Goal: Navigation & Orientation: Find specific page/section

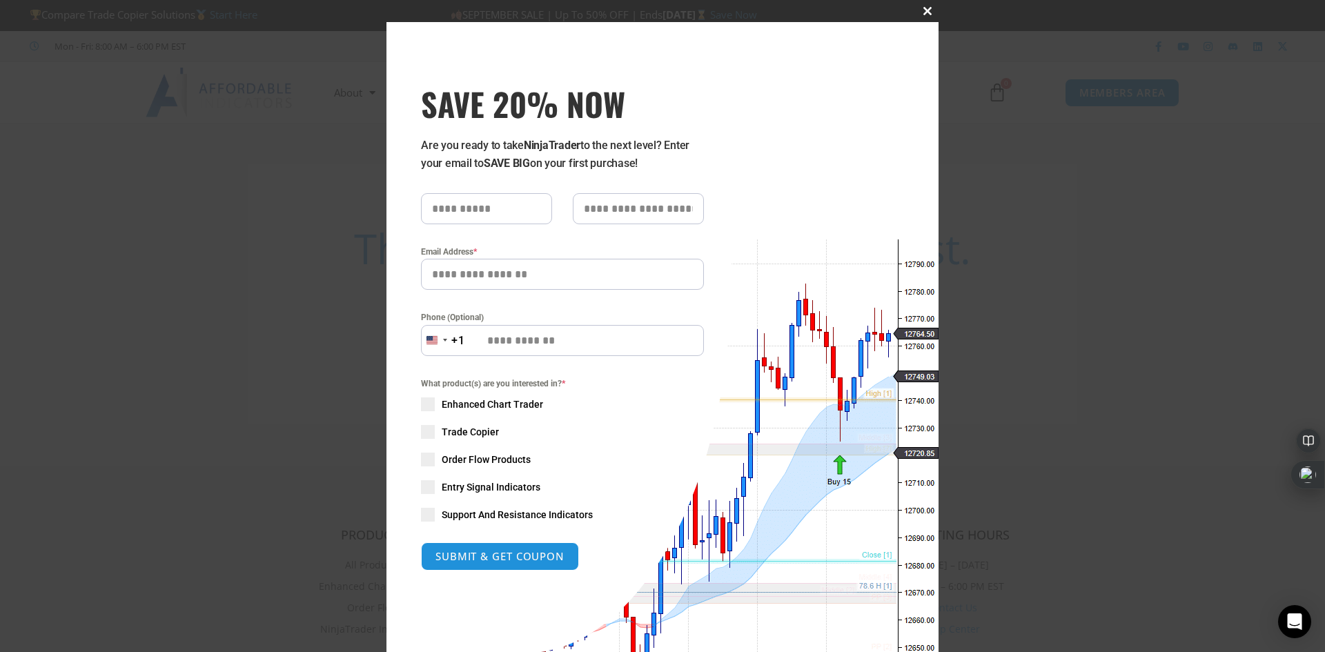
click at [925, 8] on span "SAVE 20% NOW popup" at bounding box center [927, 11] width 22 height 8
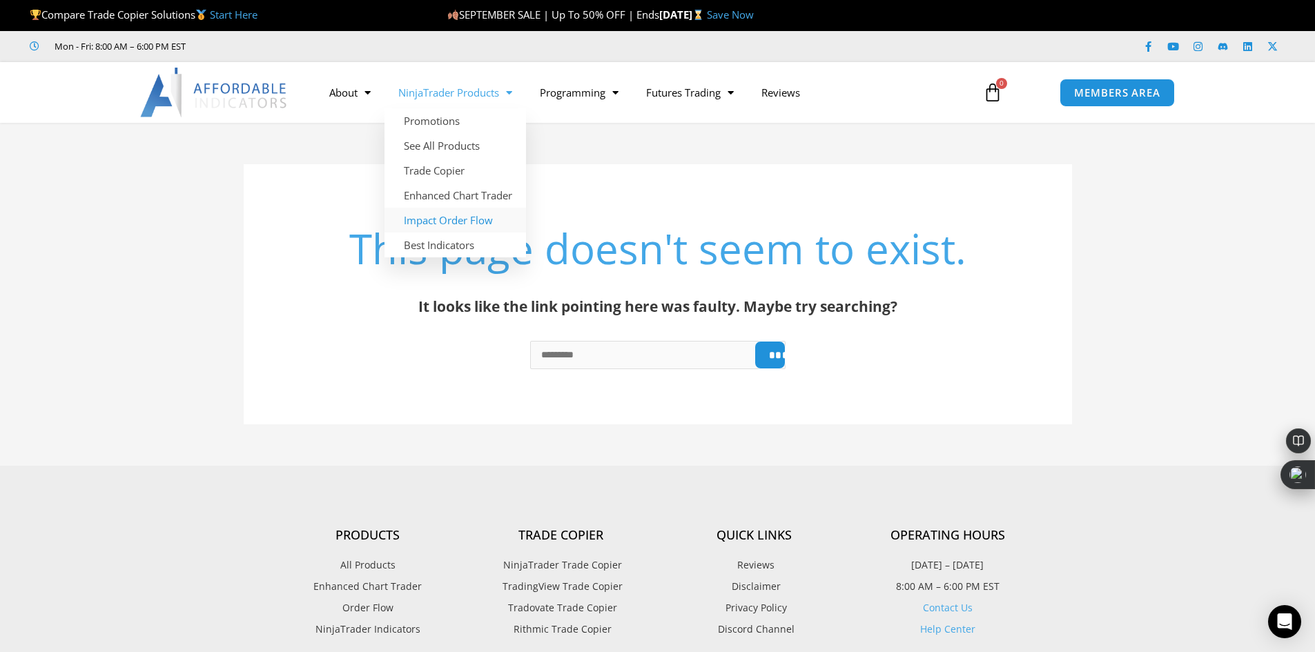
click at [482, 225] on link "Impact Order Flow" at bounding box center [454, 220] width 141 height 25
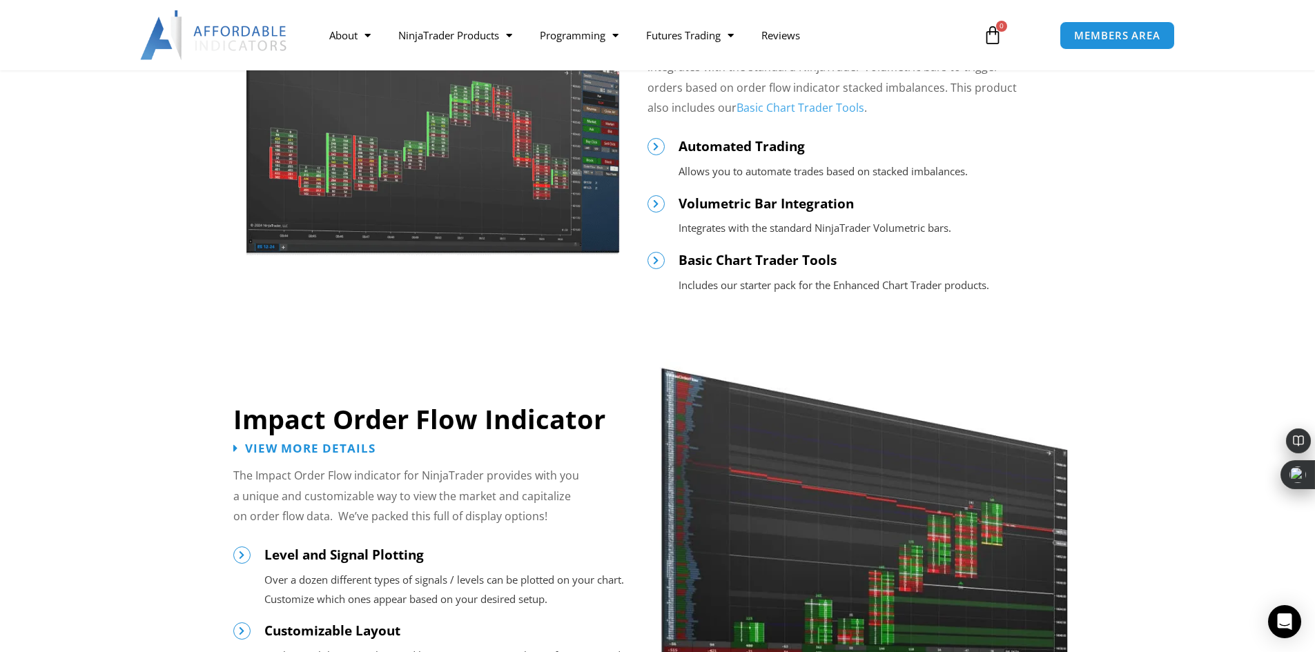
scroll to position [828, 0]
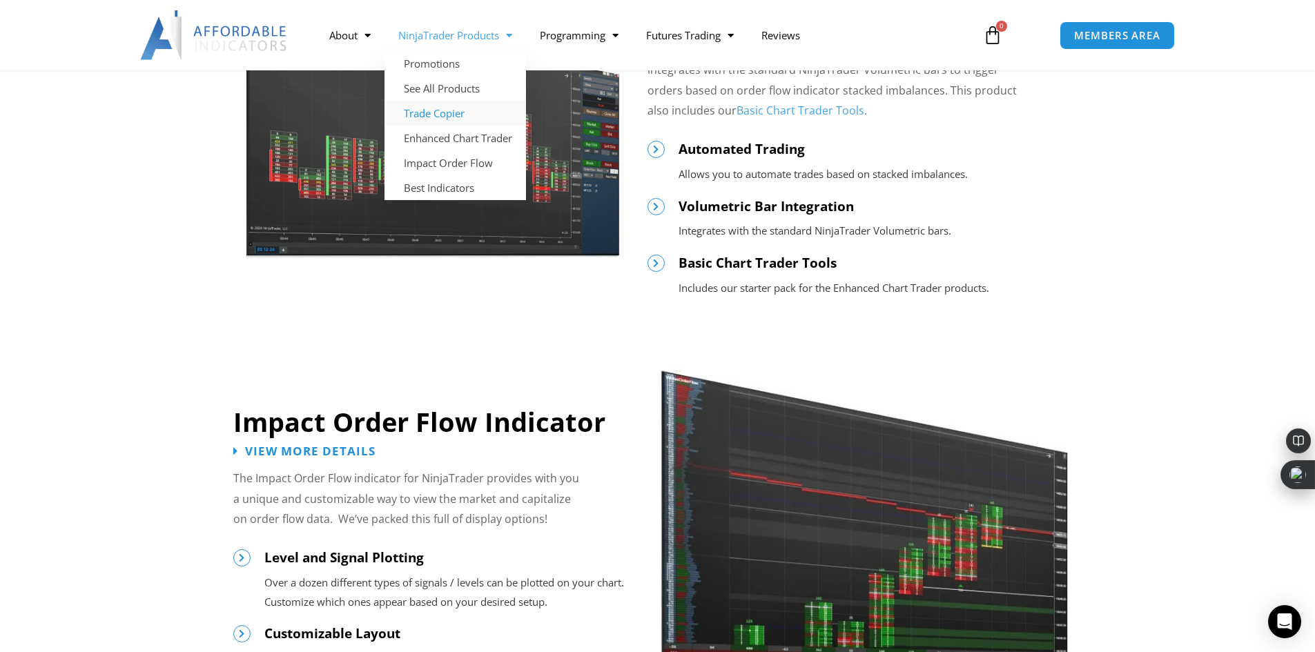
click at [467, 115] on link "Trade Copier" at bounding box center [454, 113] width 141 height 25
